Goal: Obtain resource: Obtain resource

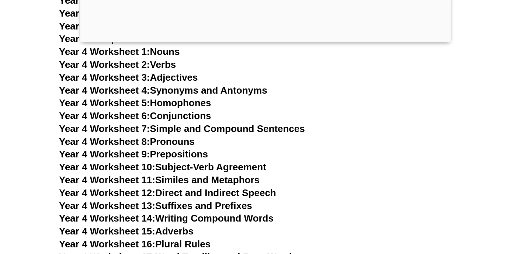
scroll to position [3252, 0]
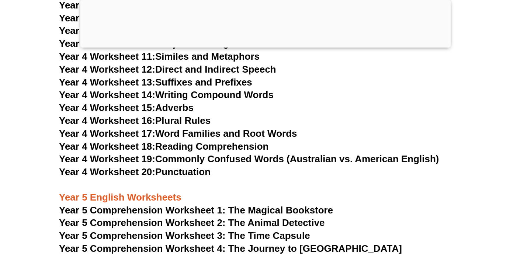
click at [165, 119] on link "Year 4 Worksheet 16: Plural Rules" at bounding box center [135, 120] width 152 height 11
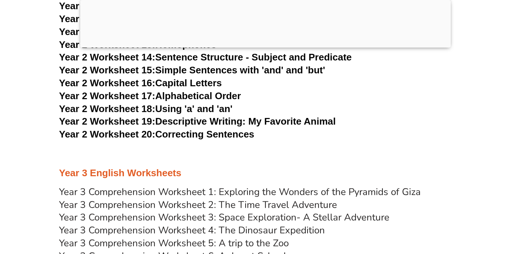
scroll to position [2191, 0]
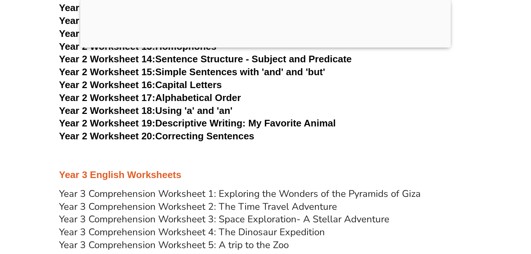
click at [193, 196] on link "Year 3 Comprehension Worksheet 1: Exploring the Wonders of the Pyramids of Giza" at bounding box center [240, 193] width 362 height 13
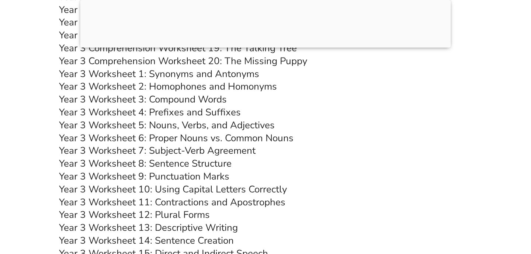
scroll to position [2565, 0]
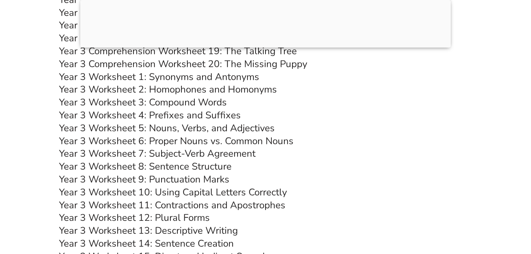
click at [230, 79] on link "Year 3 Worksheet 1: Synonyms and Antonyms" at bounding box center [159, 76] width 200 height 13
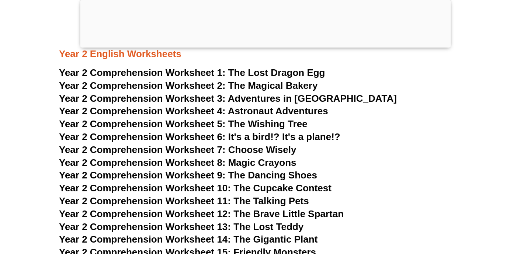
scroll to position [1711, 0]
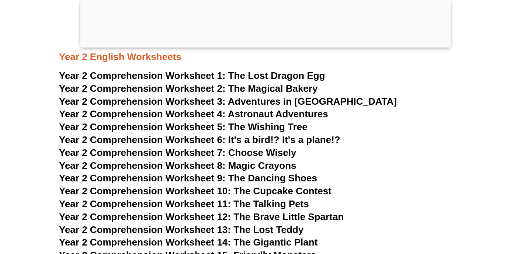
click at [262, 87] on span "The Magical Bakery" at bounding box center [273, 88] width 90 height 11
click at [287, 75] on span "The Lost Dragon Egg" at bounding box center [276, 75] width 97 height 11
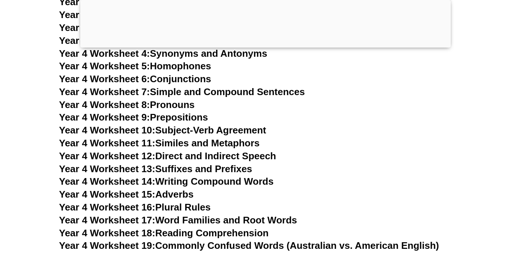
scroll to position [3244, 0]
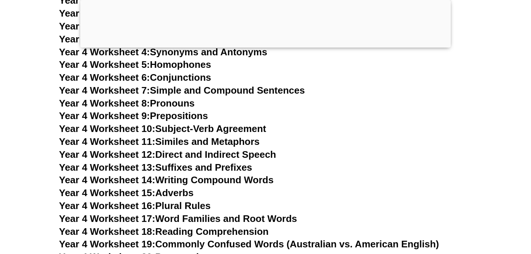
click at [169, 58] on h3 "Year 4 Worksheet 4: Synonyms and Antonyms" at bounding box center [265, 52] width 413 height 13
click at [169, 62] on link "Year 4 Worksheet 5: Homophones" at bounding box center [135, 64] width 152 height 11
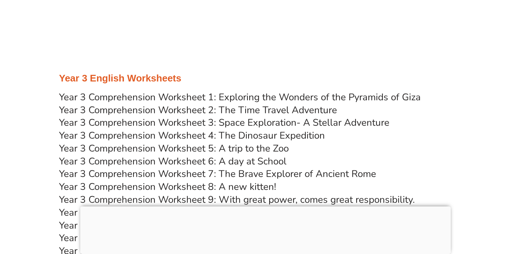
scroll to position [2358, 0]
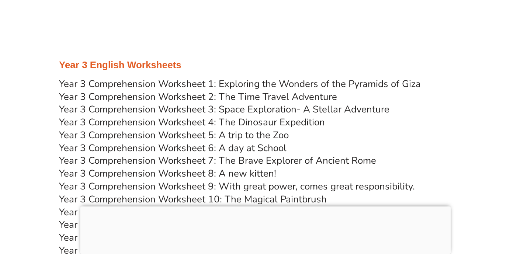
click at [274, 81] on link "Year 3 Comprehension Worksheet 1: Exploring the Wonders of the Pyramids of Giza" at bounding box center [240, 83] width 362 height 13
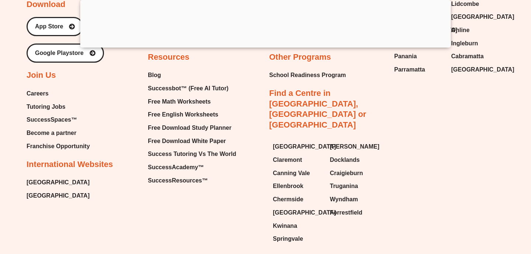
scroll to position [7801, 0]
click at [183, 97] on span "Free Math Worksheets" at bounding box center [179, 102] width 63 height 11
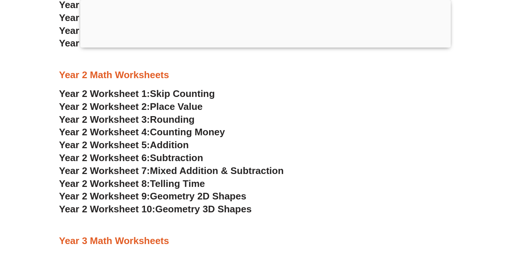
scroll to position [809, 0]
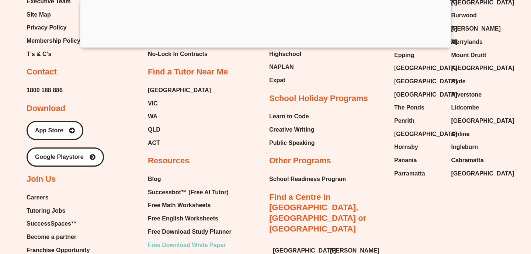
scroll to position [7826, 0]
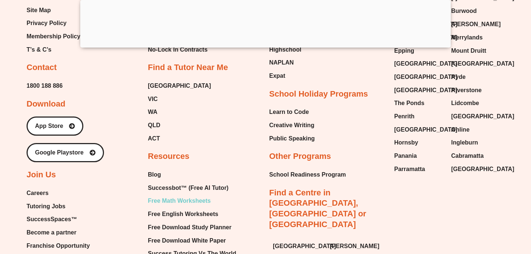
click at [184, 195] on span "Free Math Worksheets" at bounding box center [179, 200] width 63 height 11
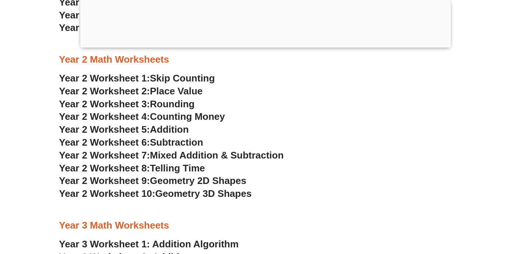
scroll to position [839, 0]
